Goal: Communication & Community: Connect with others

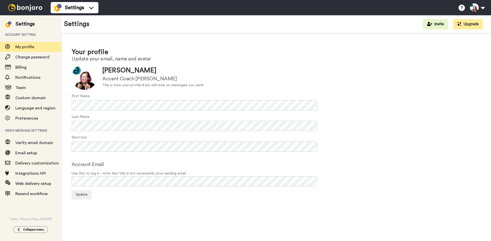
click at [19, 5] on img at bounding box center [25, 7] width 38 height 7
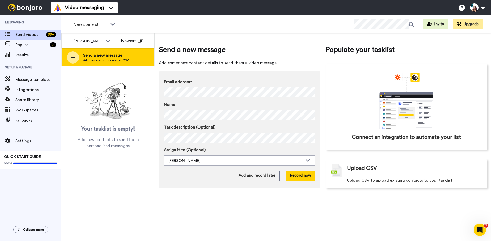
click at [75, 59] on div at bounding box center [73, 57] width 12 height 12
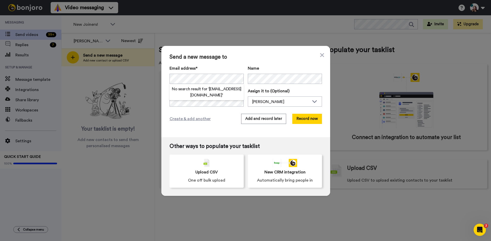
click at [263, 57] on span "Send a new message to" at bounding box center [245, 57] width 152 height 6
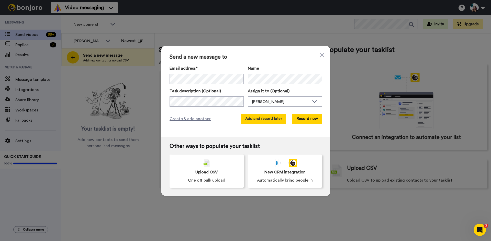
click at [264, 119] on button "Add and record later" at bounding box center [263, 119] width 45 height 10
